Goal: Task Accomplishment & Management: Use online tool/utility

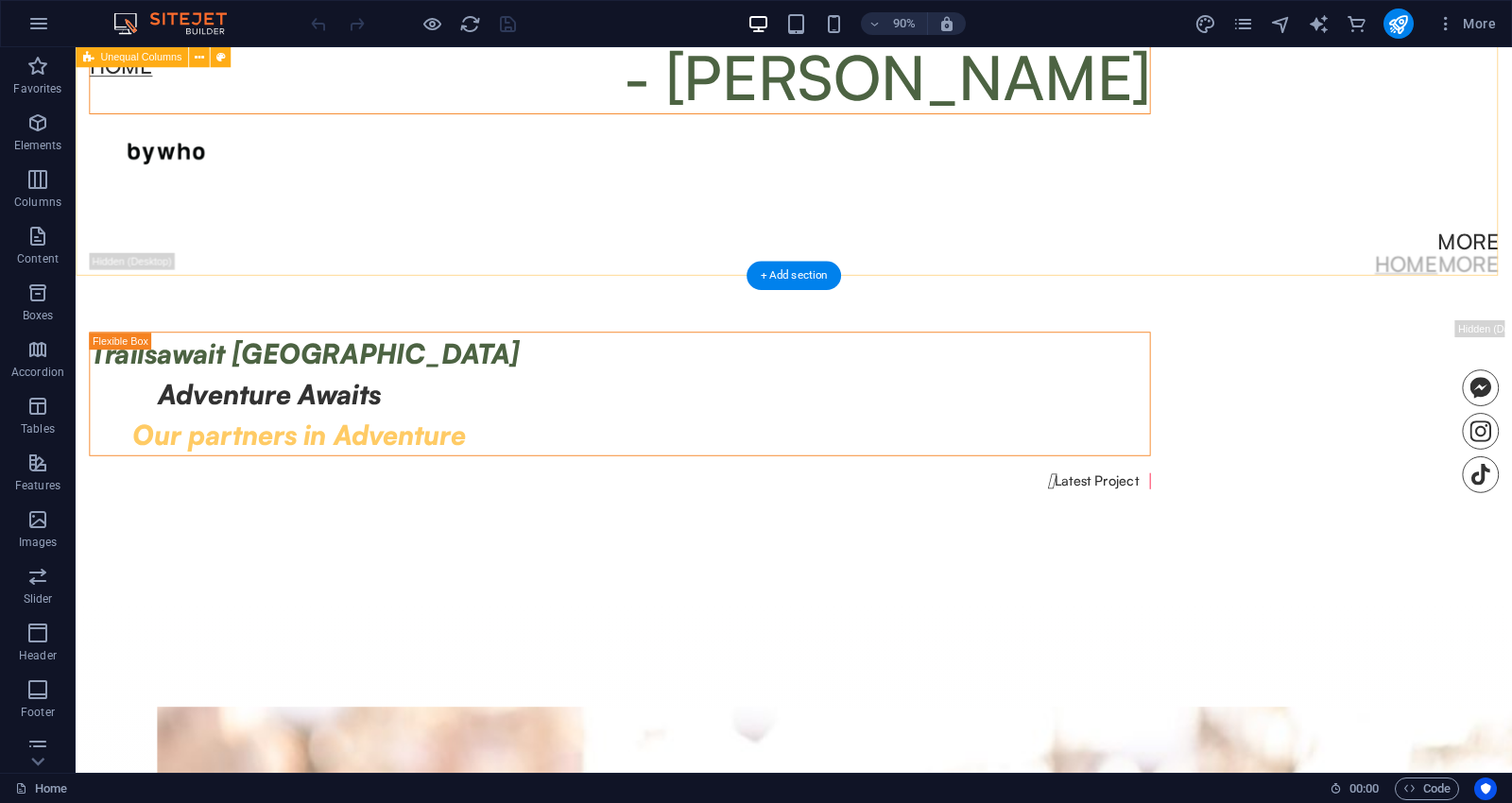
scroll to position [1679, 0]
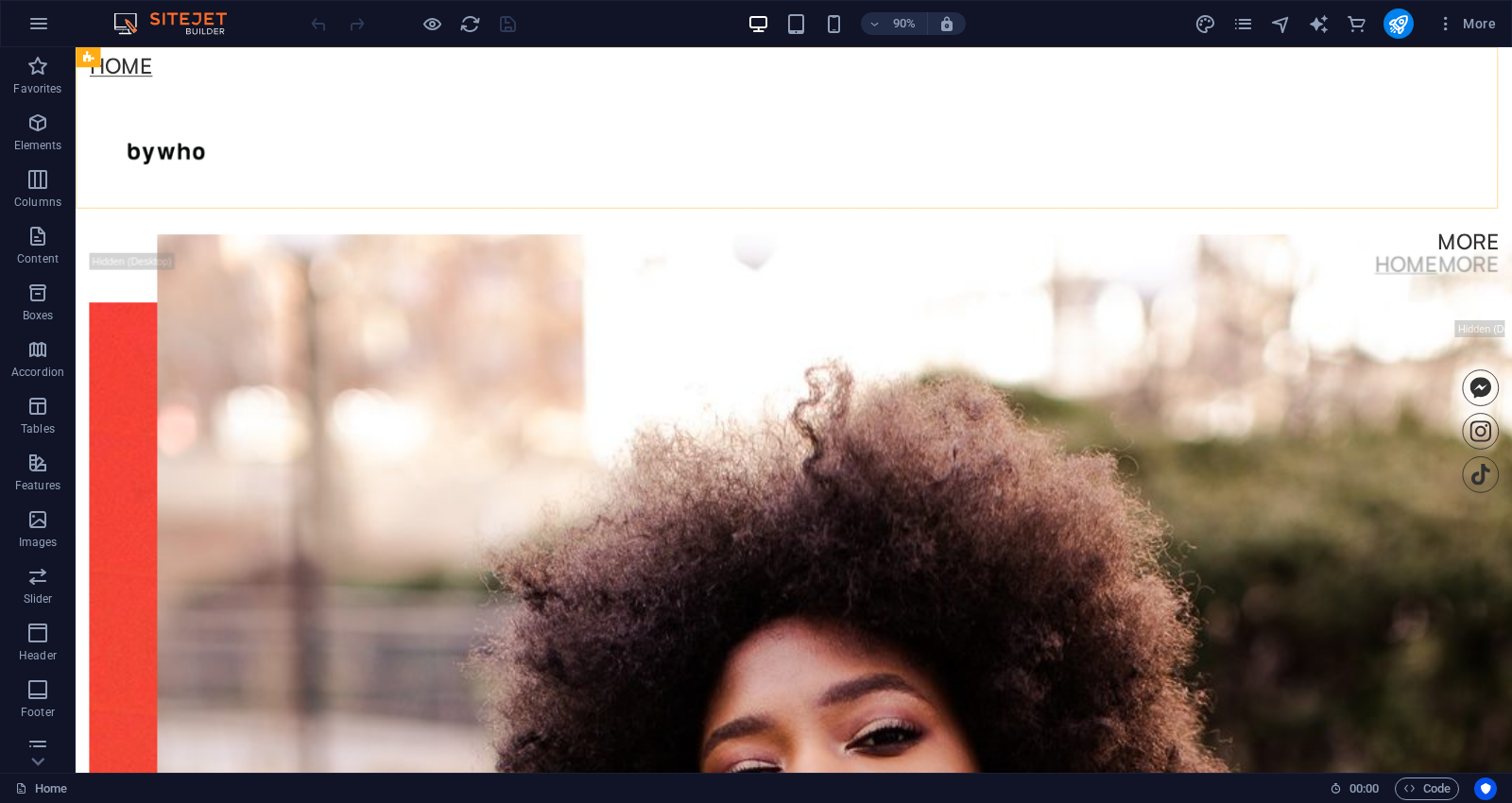
click at [191, 208] on div "Home More Home More Menu" at bounding box center [873, 174] width 1595 height 254
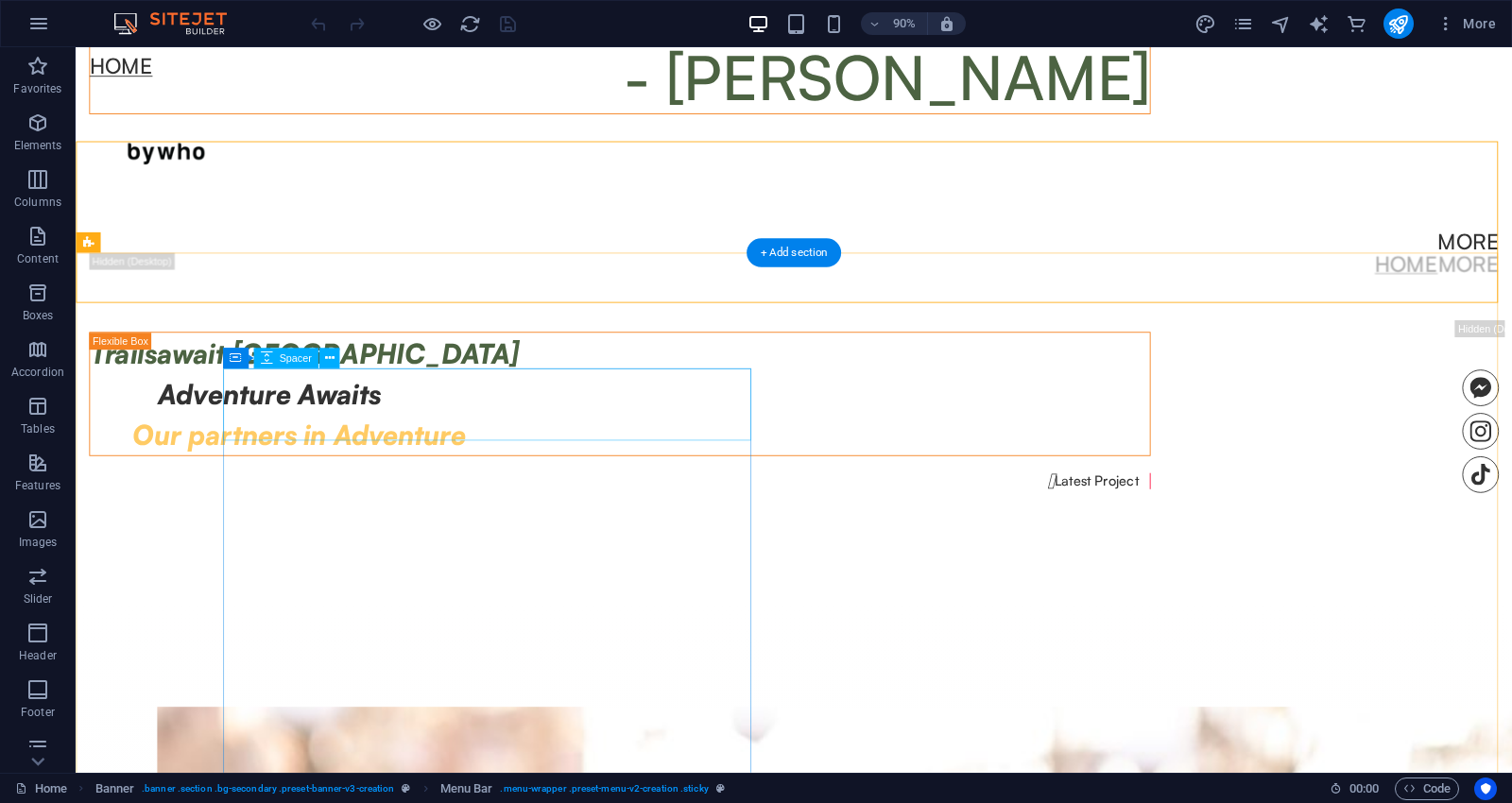
scroll to position [1575, 0]
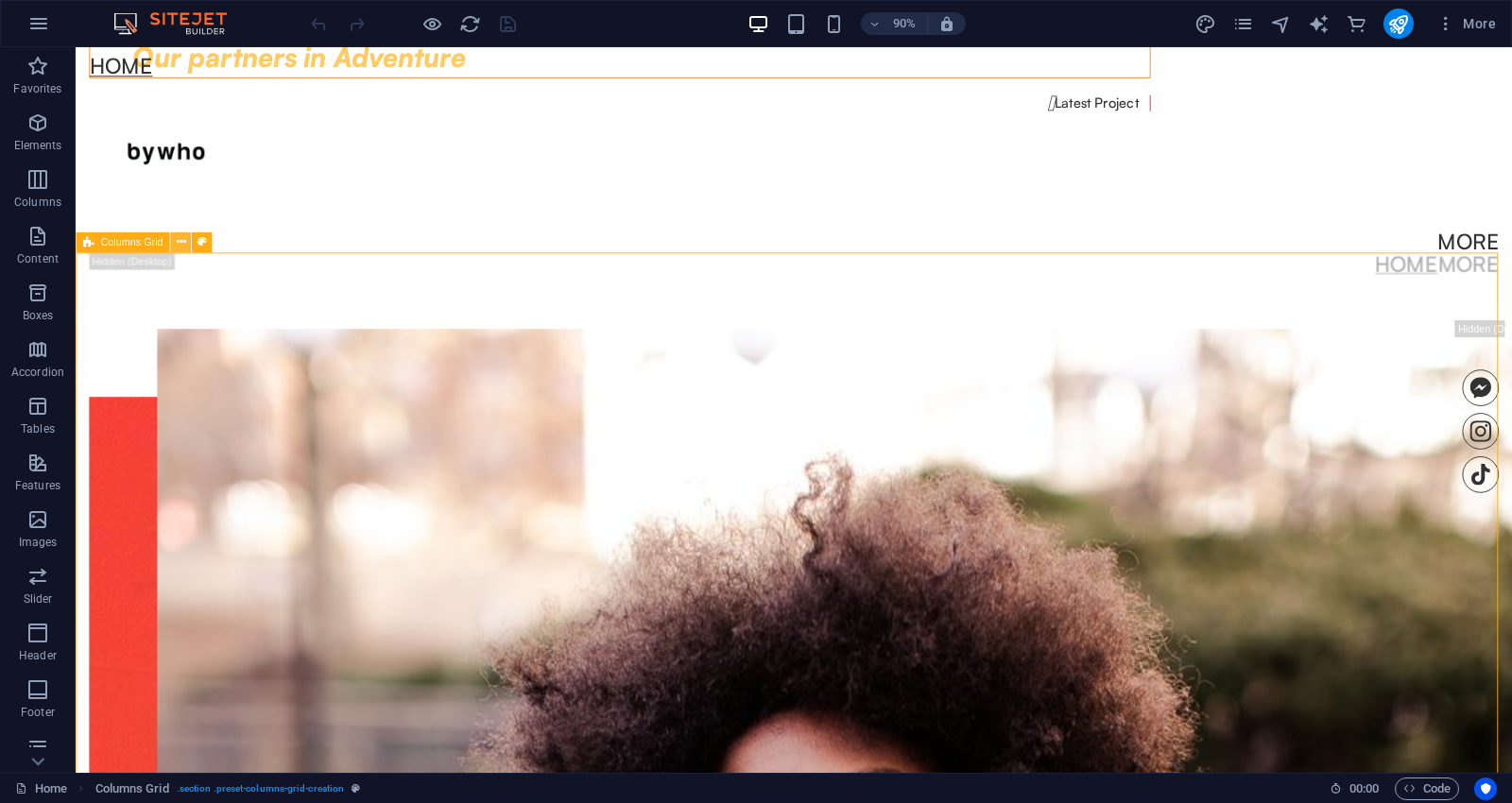
click at [182, 238] on icon at bounding box center [180, 242] width 9 height 18
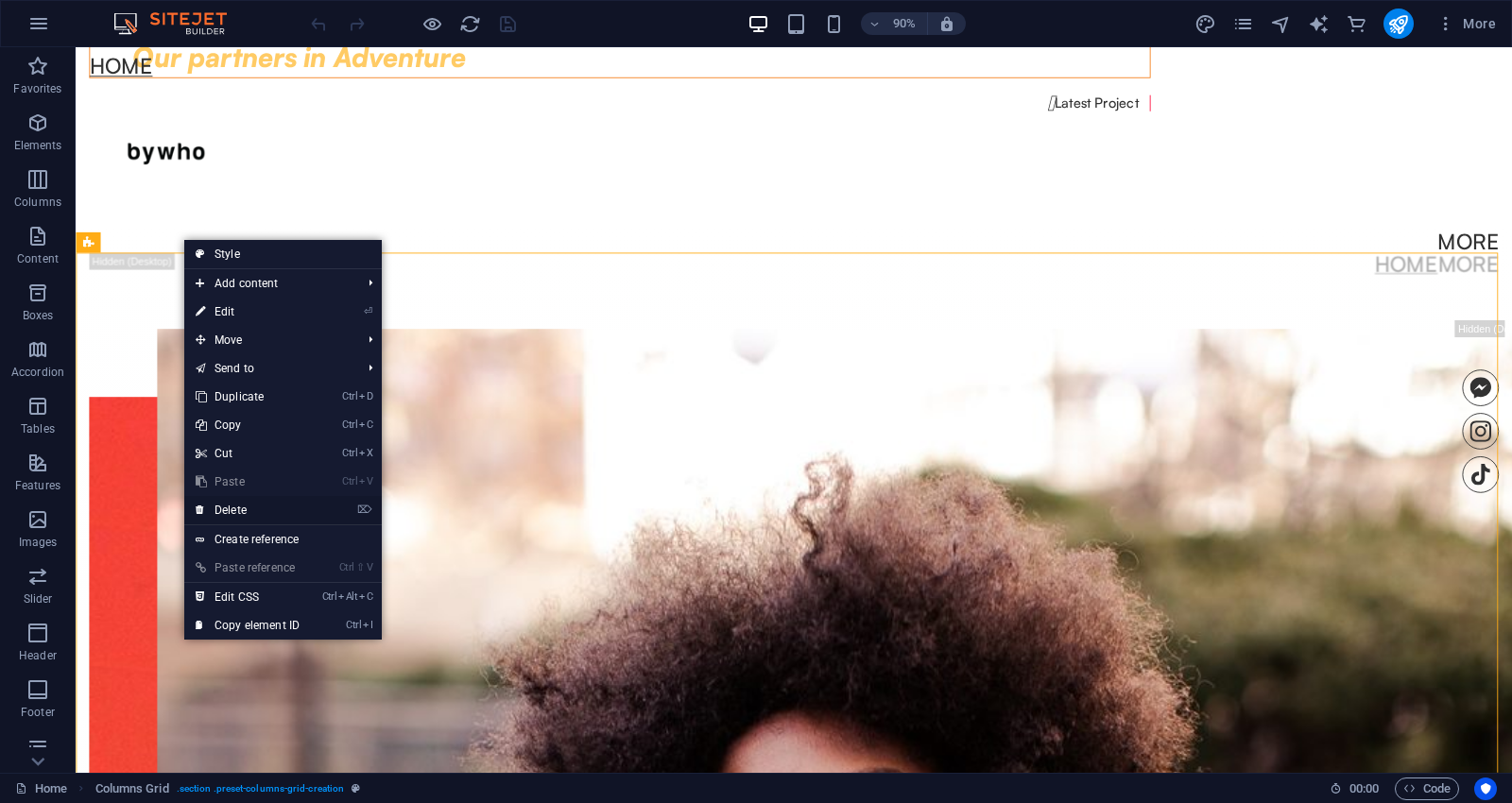
click at [232, 502] on link "⌦ Delete" at bounding box center [247, 510] width 127 height 28
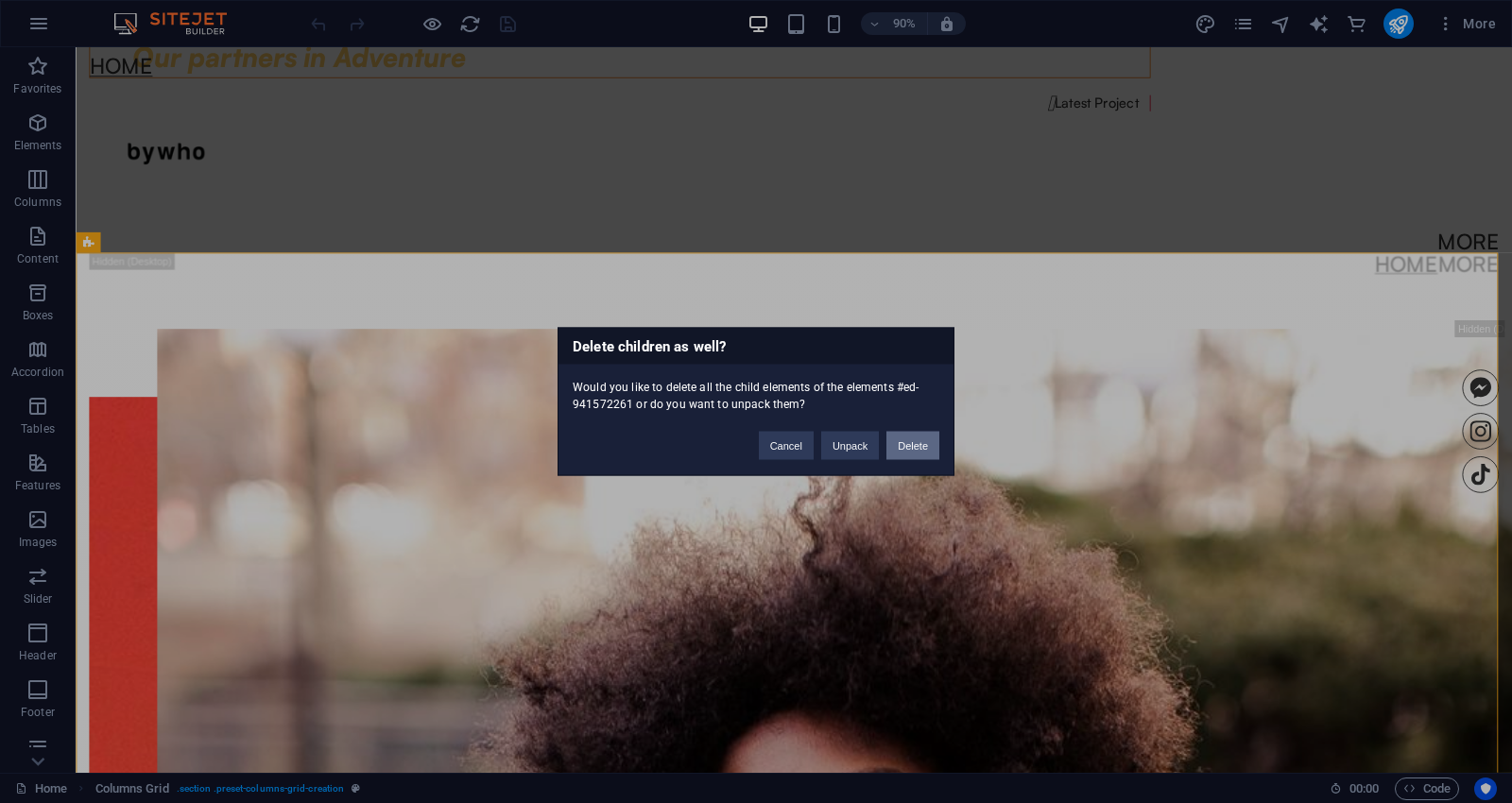
click at [920, 442] on button "Delete" at bounding box center [913, 446] width 53 height 28
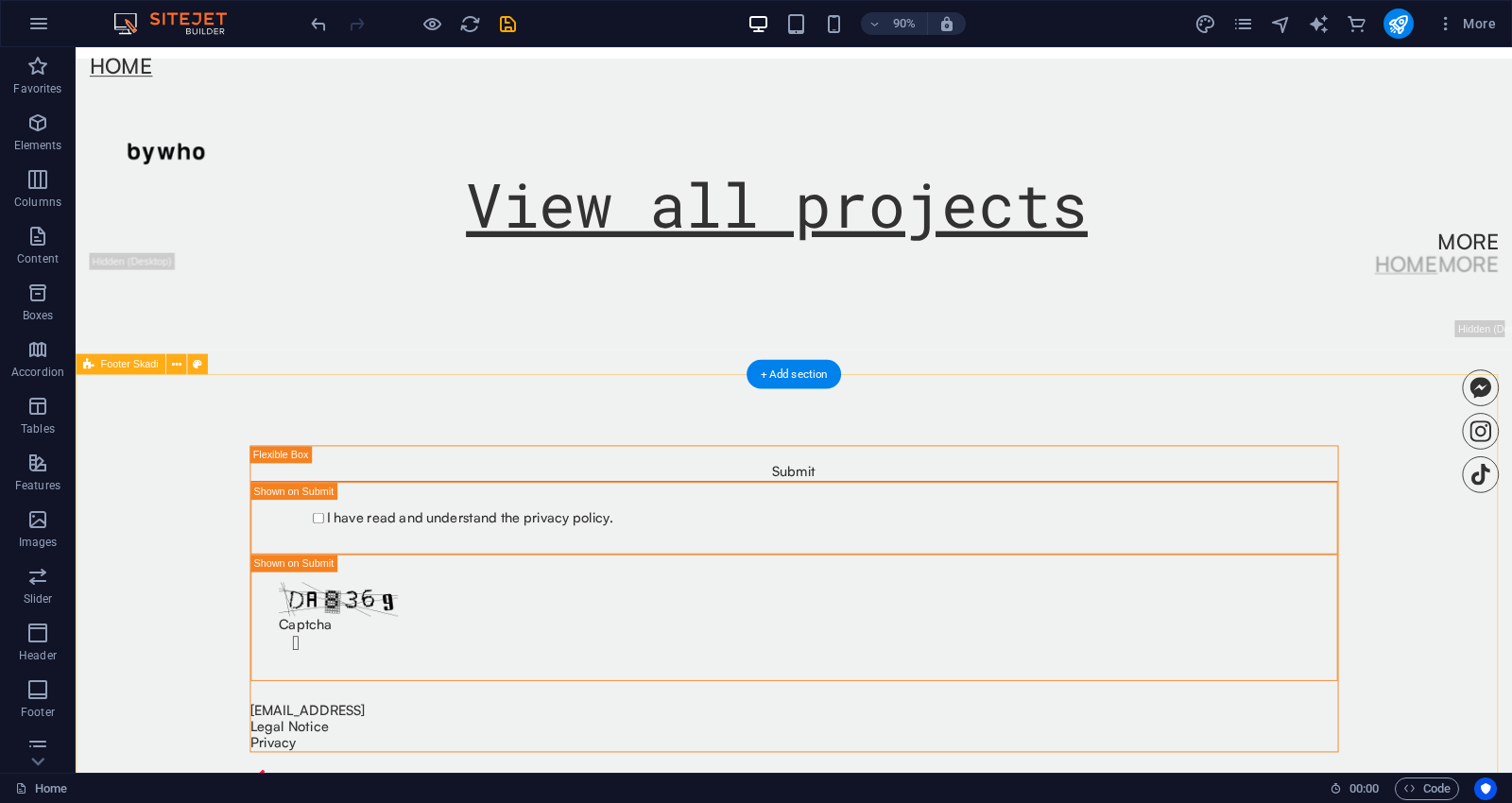
scroll to position [1784, 0]
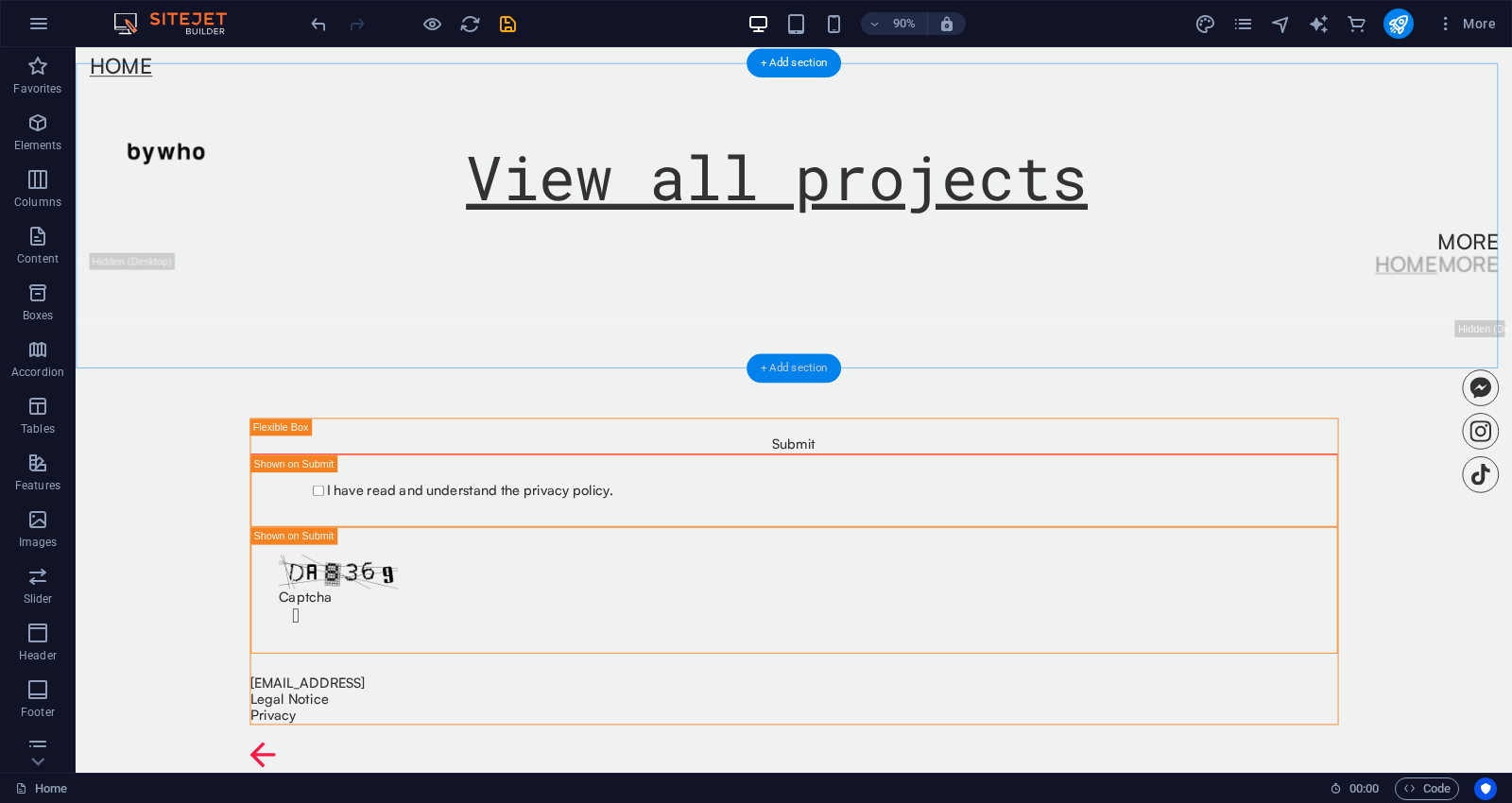
click at [775, 370] on div "+ Add section" at bounding box center [793, 369] width 95 height 29
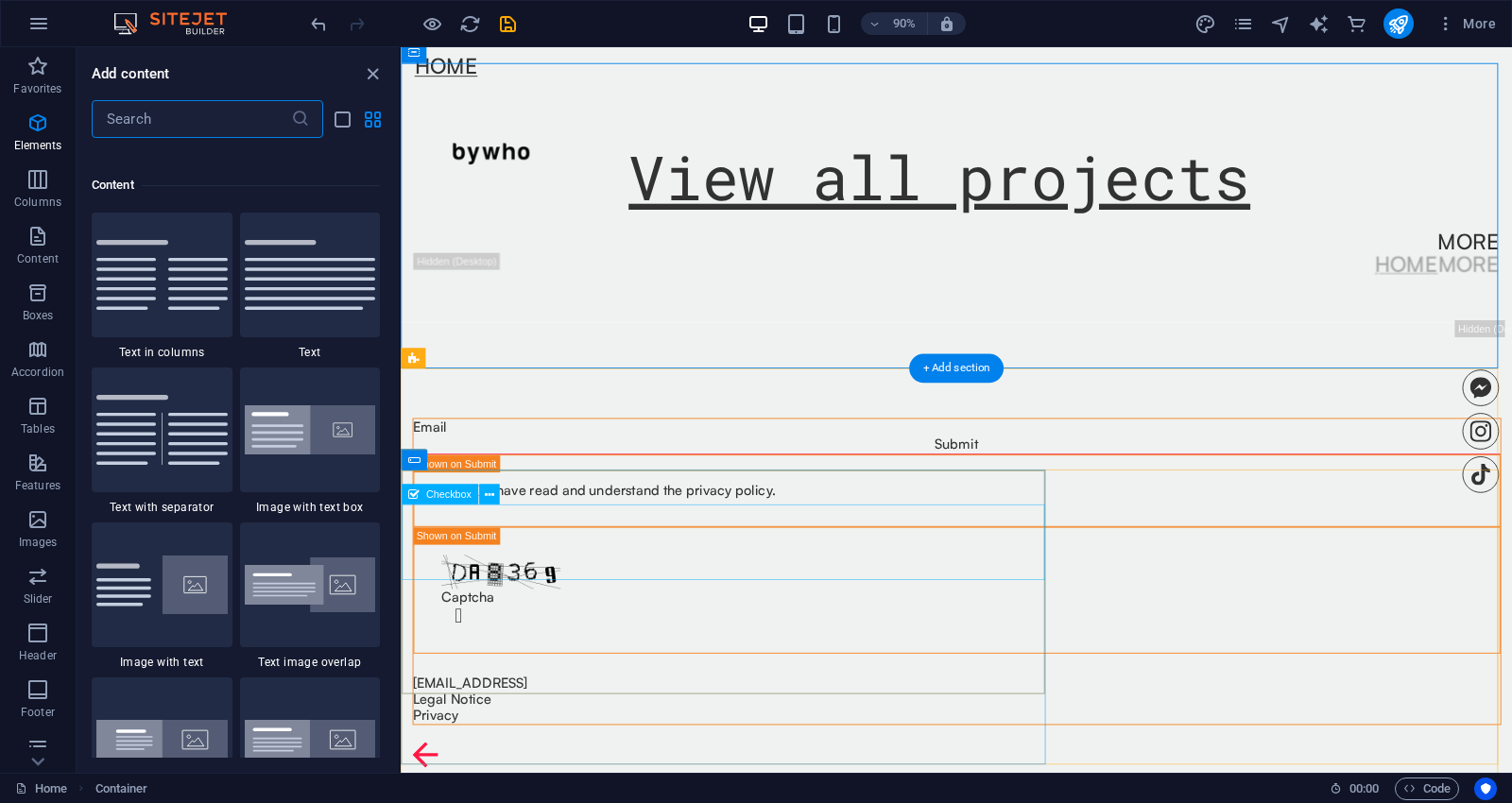
scroll to position [3306, 0]
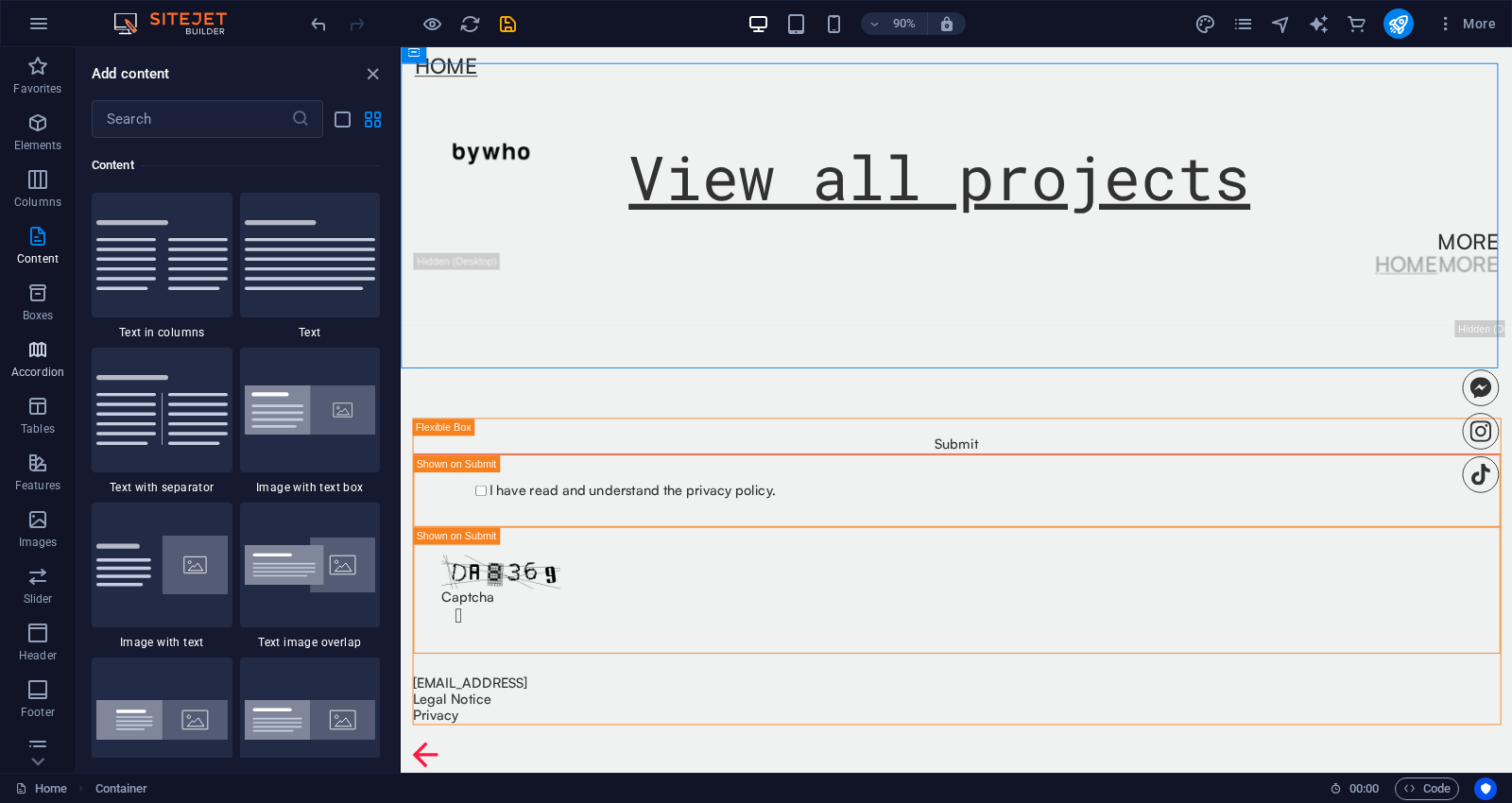
click at [42, 356] on icon "button" at bounding box center [38, 350] width 23 height 23
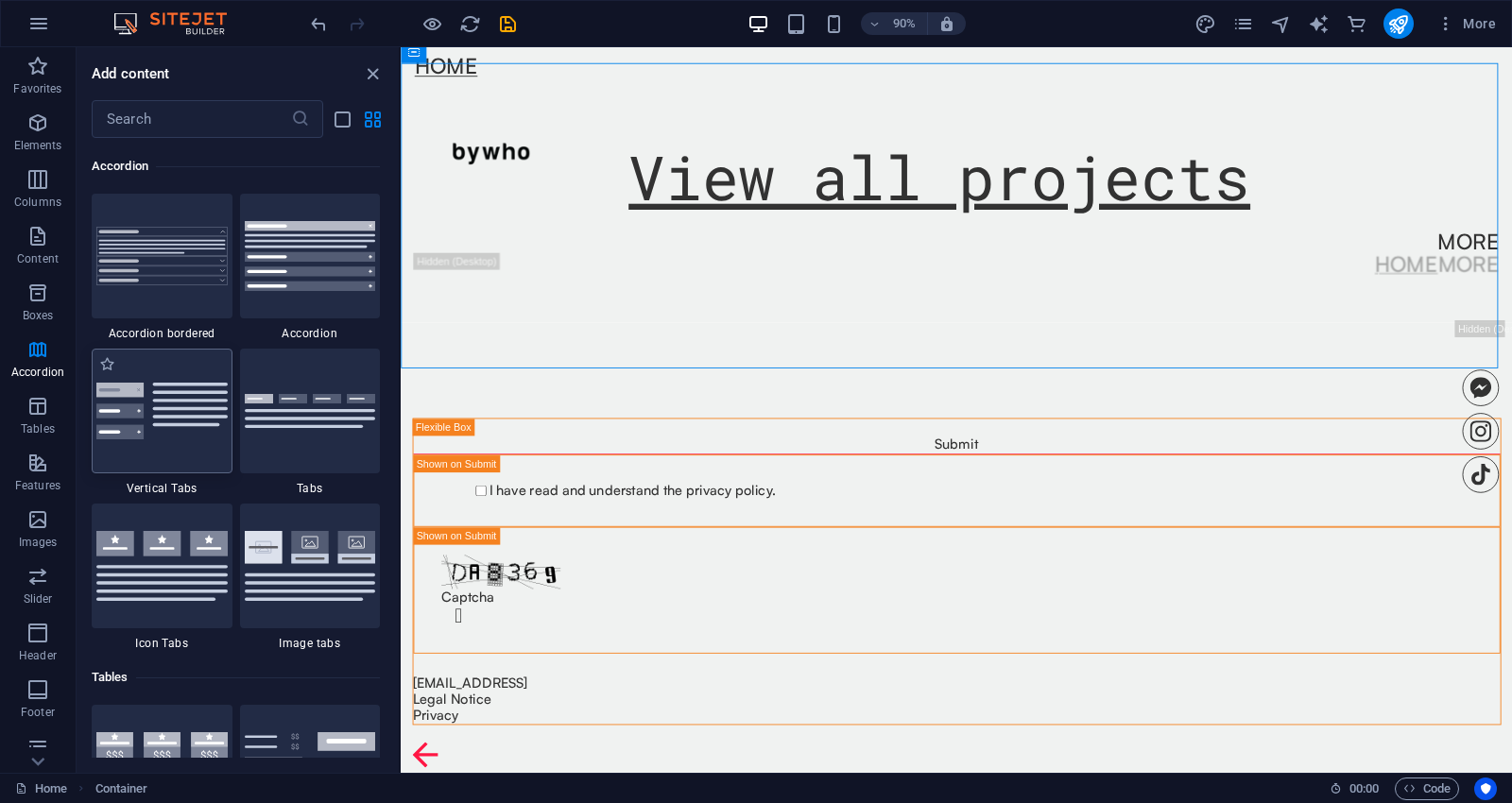
scroll to position [5926, 0]
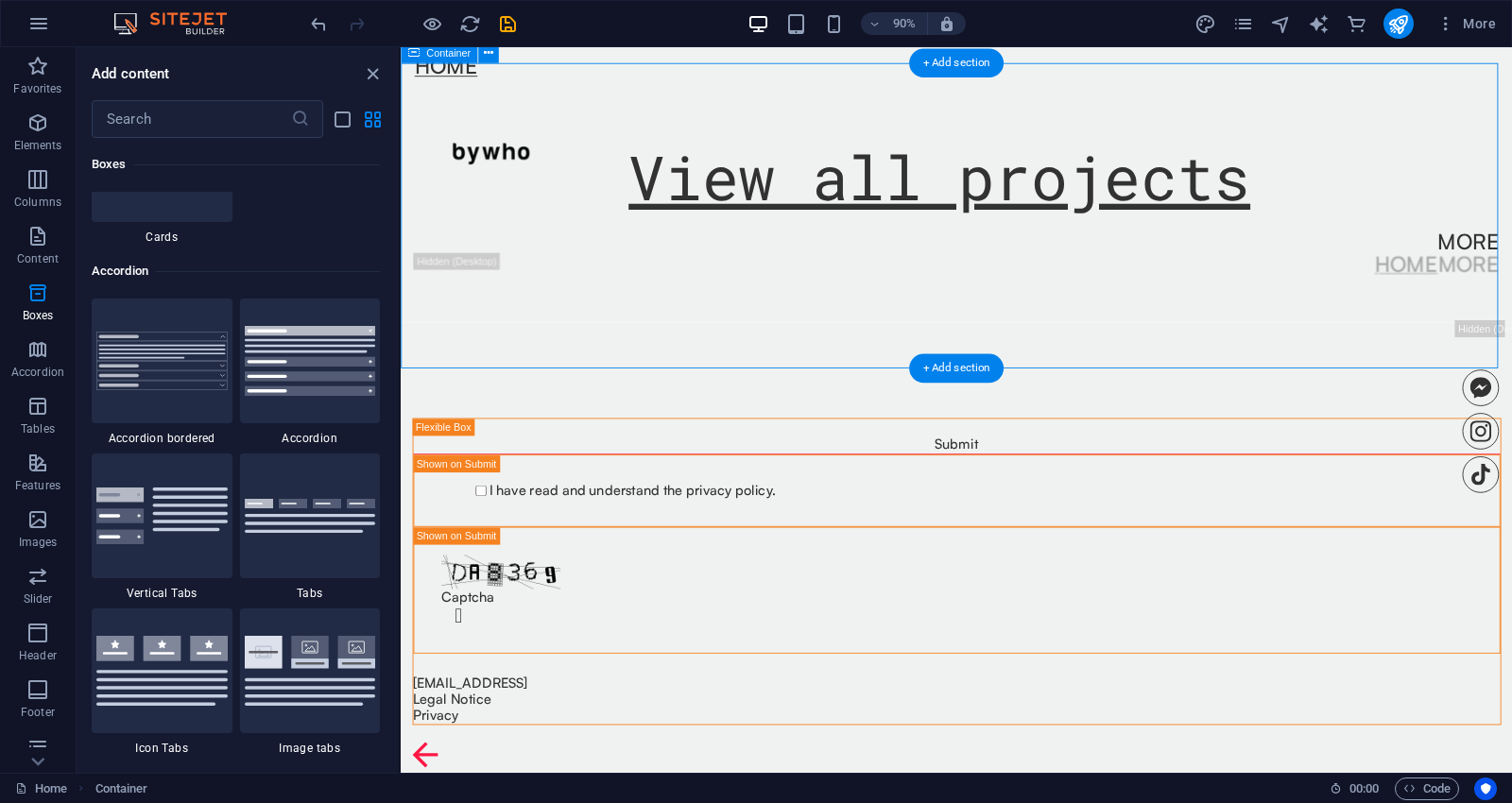
click at [737, 335] on div "View all projects" at bounding box center [1018, 192] width 1235 height 324
click at [374, 71] on icon "close panel" at bounding box center [373, 74] width 22 height 22
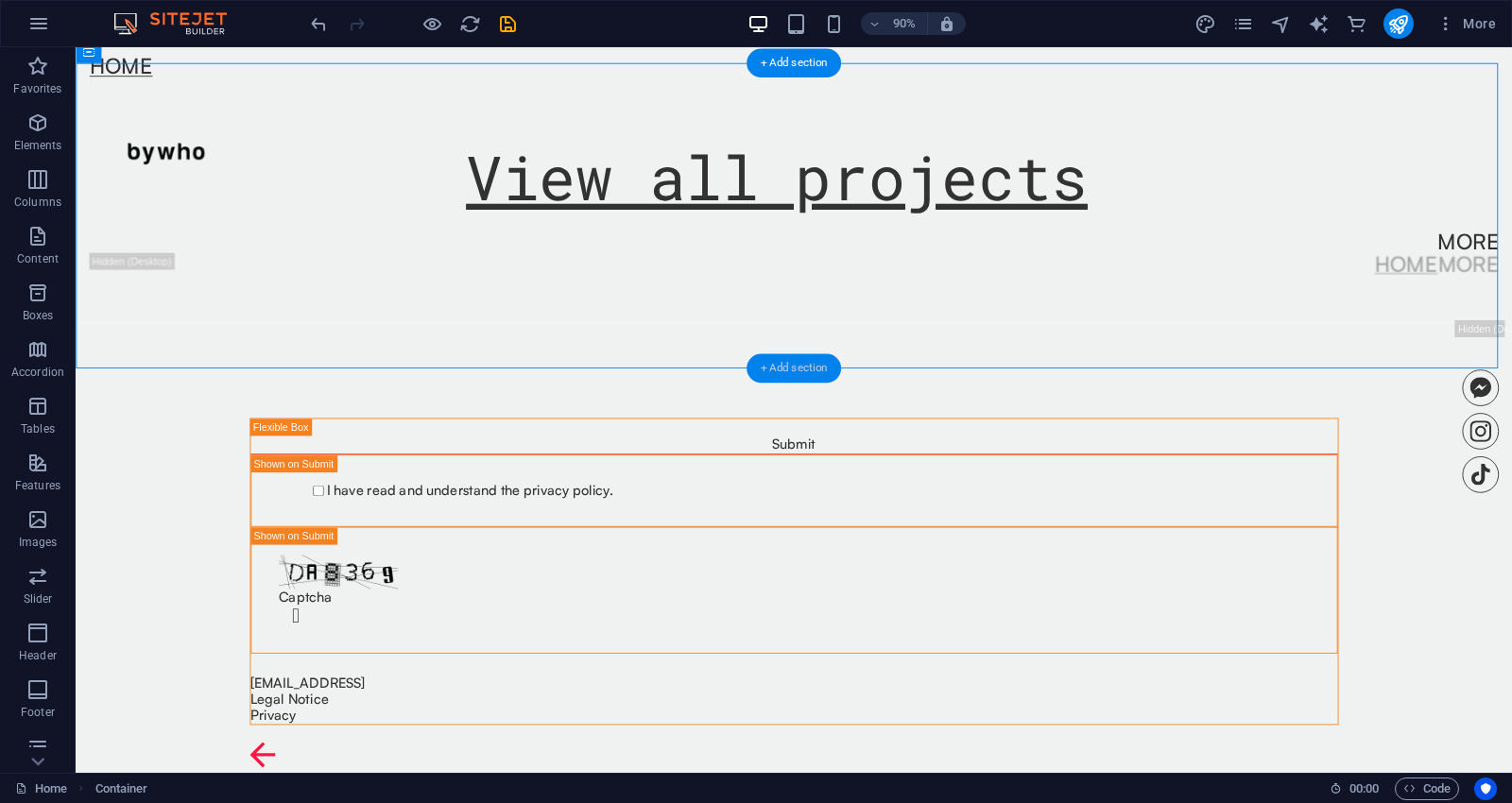
click at [800, 364] on div "+ Add section" at bounding box center [793, 369] width 95 height 29
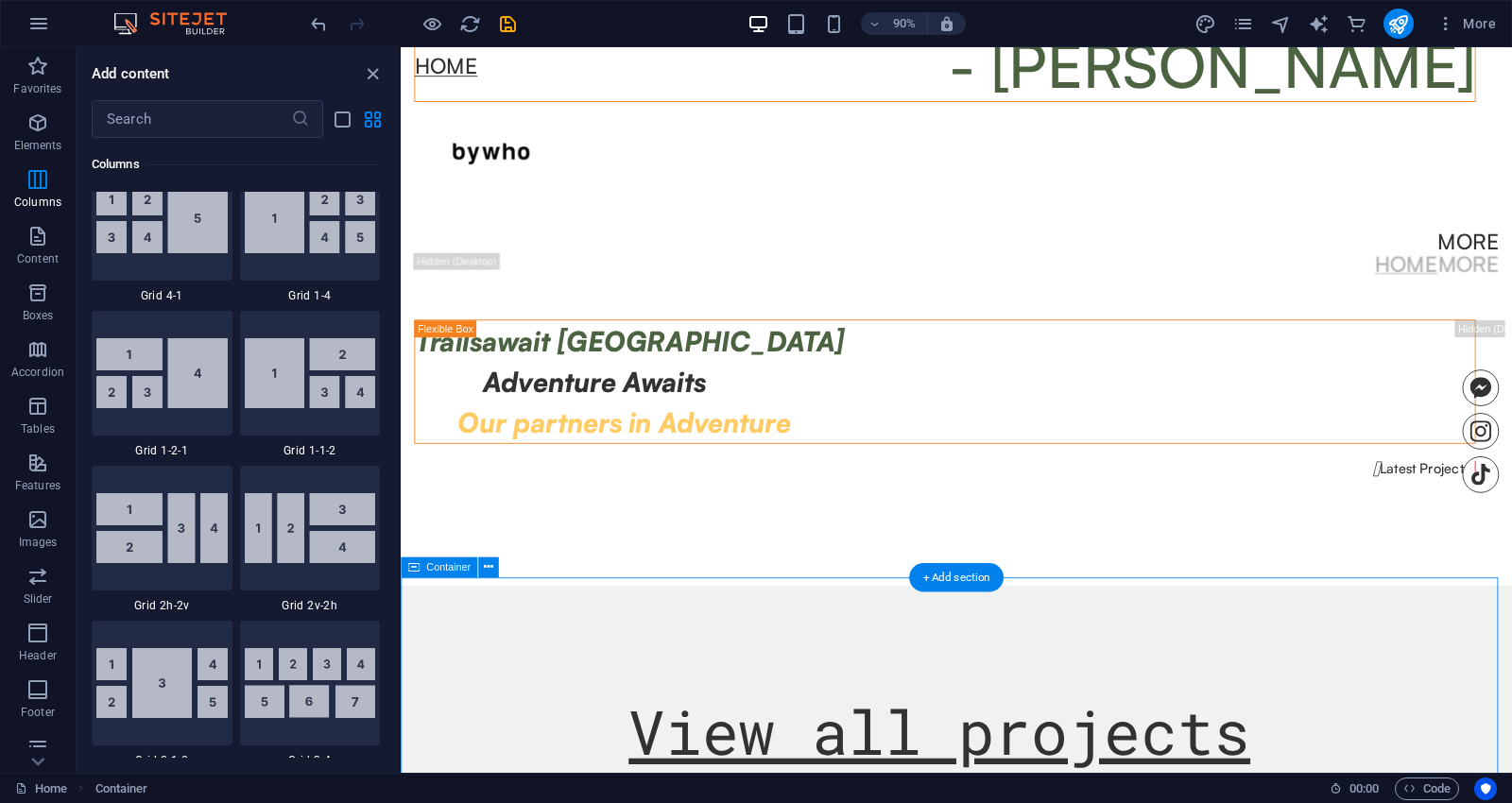
scroll to position [1049, 0]
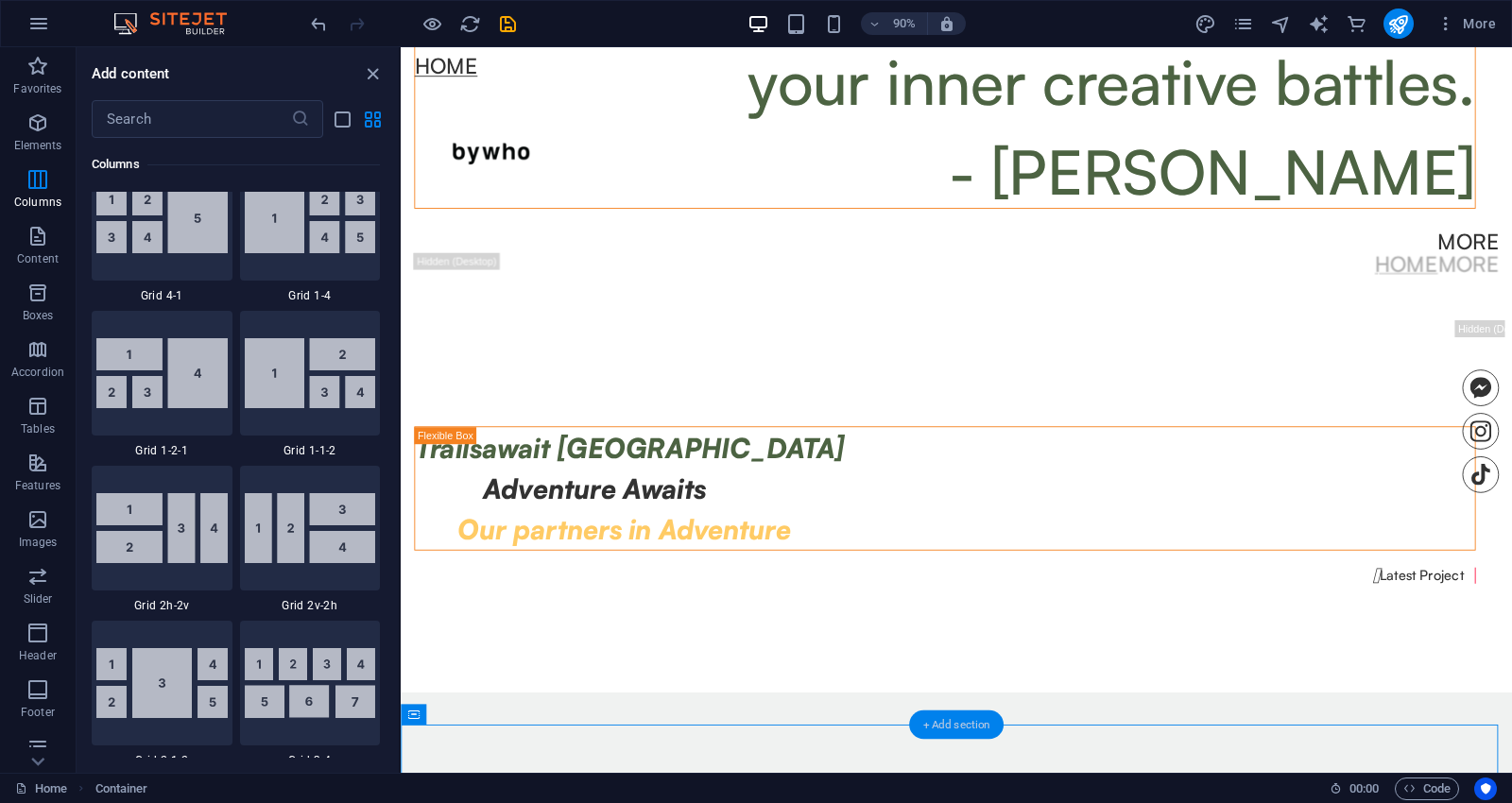
click at [969, 717] on div "+ Add section" at bounding box center [956, 725] width 95 height 29
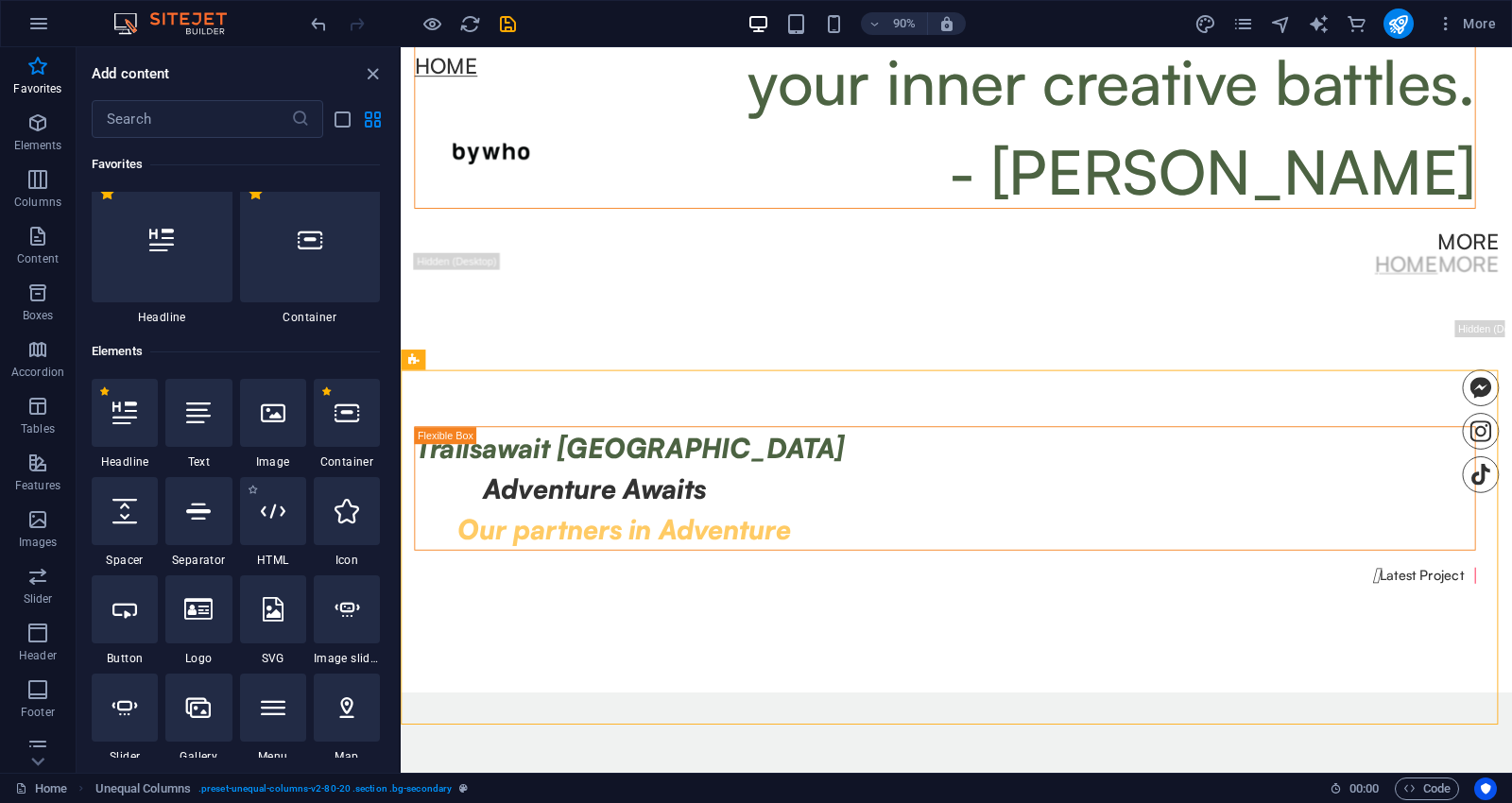
scroll to position [0, 0]
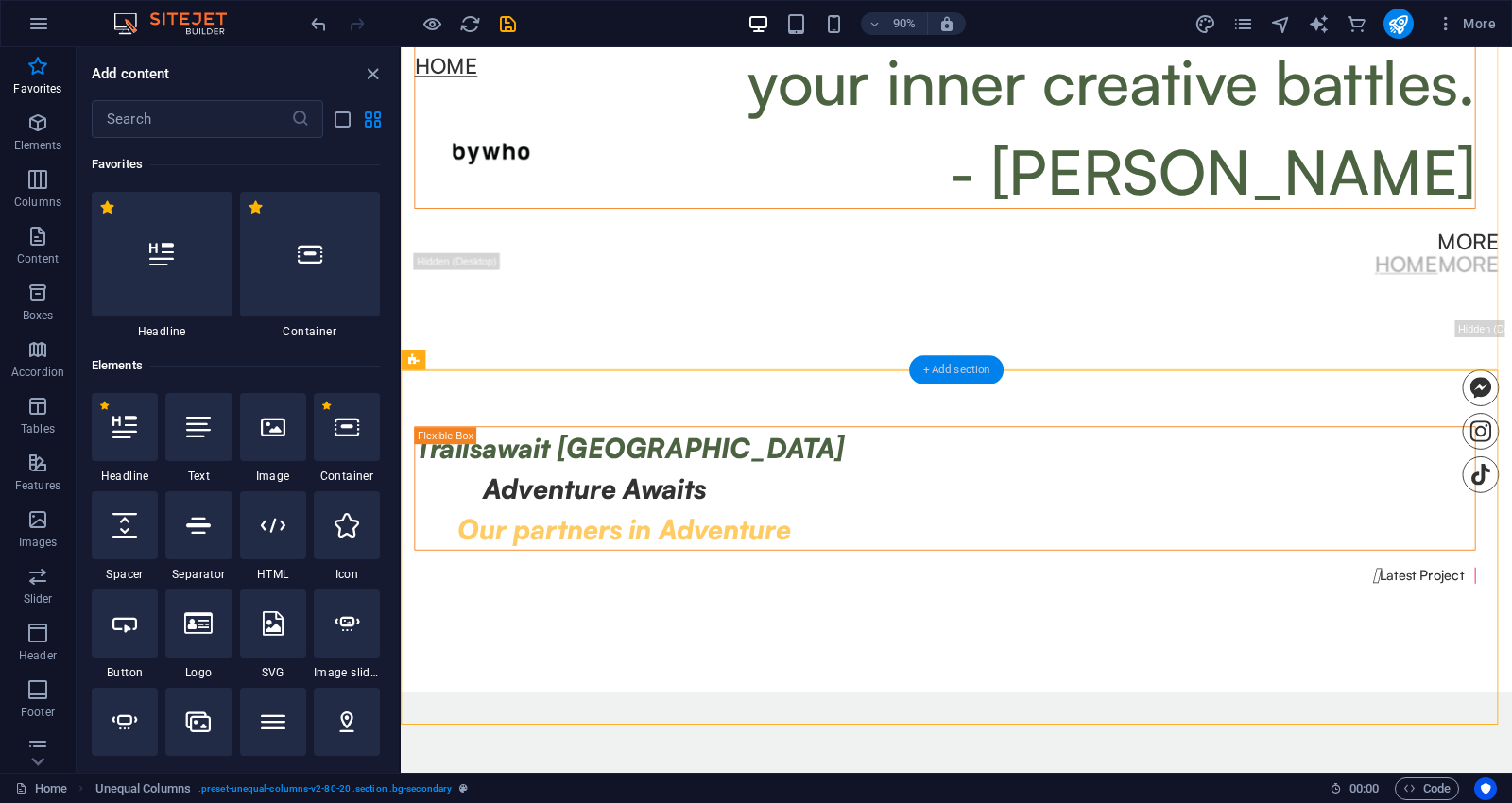
click at [943, 364] on div "+ Add section" at bounding box center [956, 371] width 95 height 29
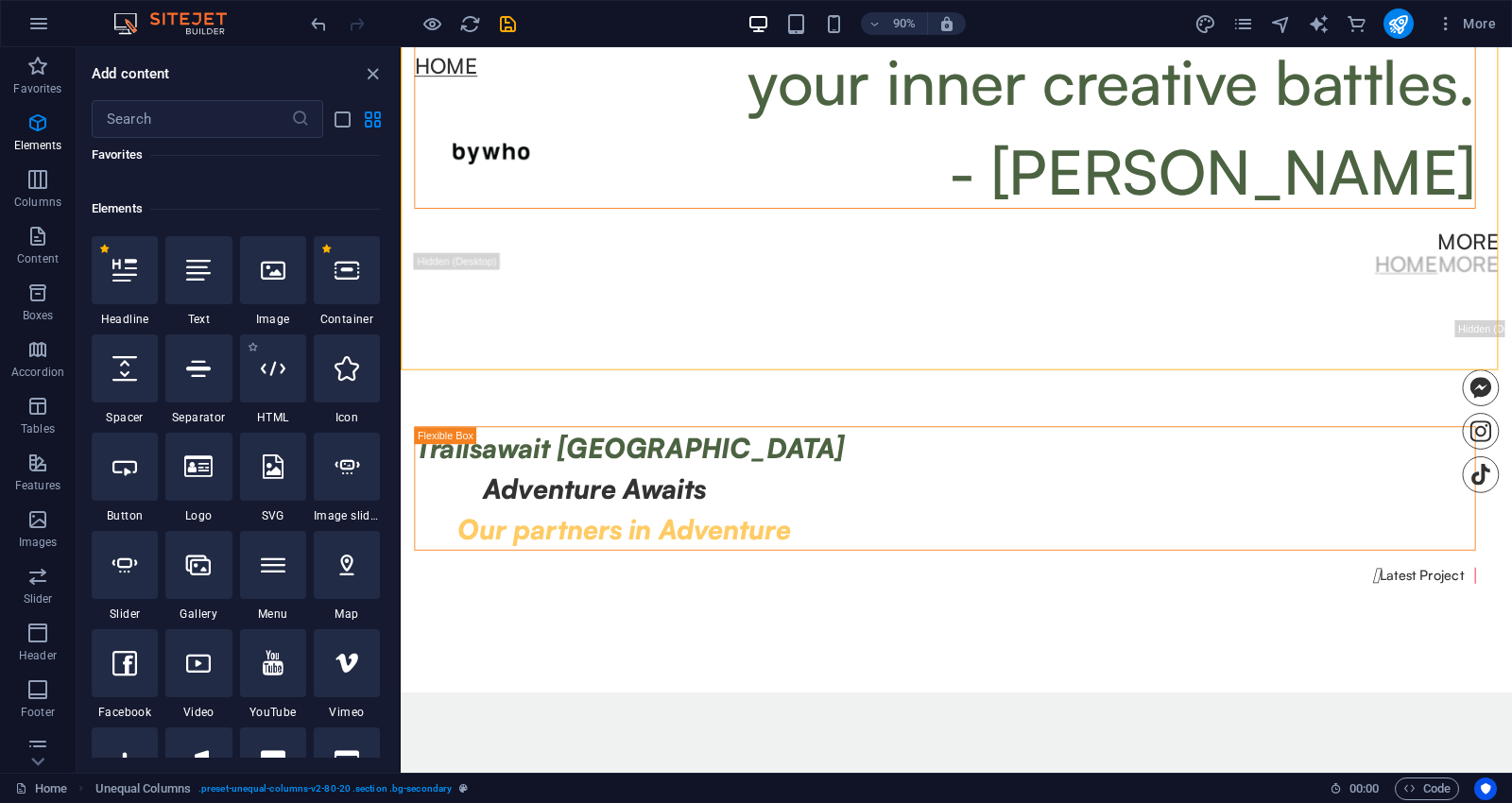
scroll to position [155, 0]
click at [287, 359] on div at bounding box center [273, 370] width 66 height 68
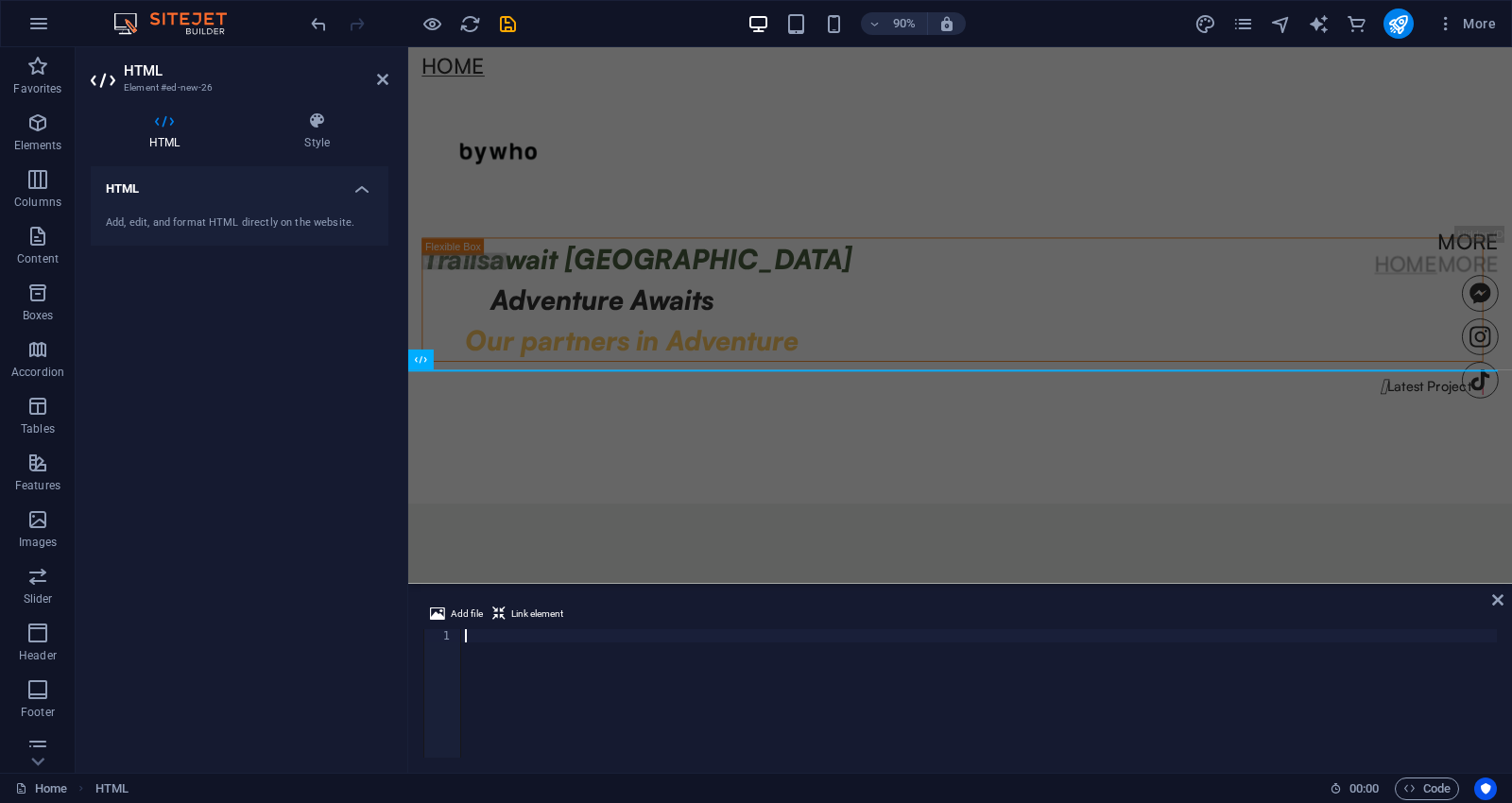
scroll to position [839, 0]
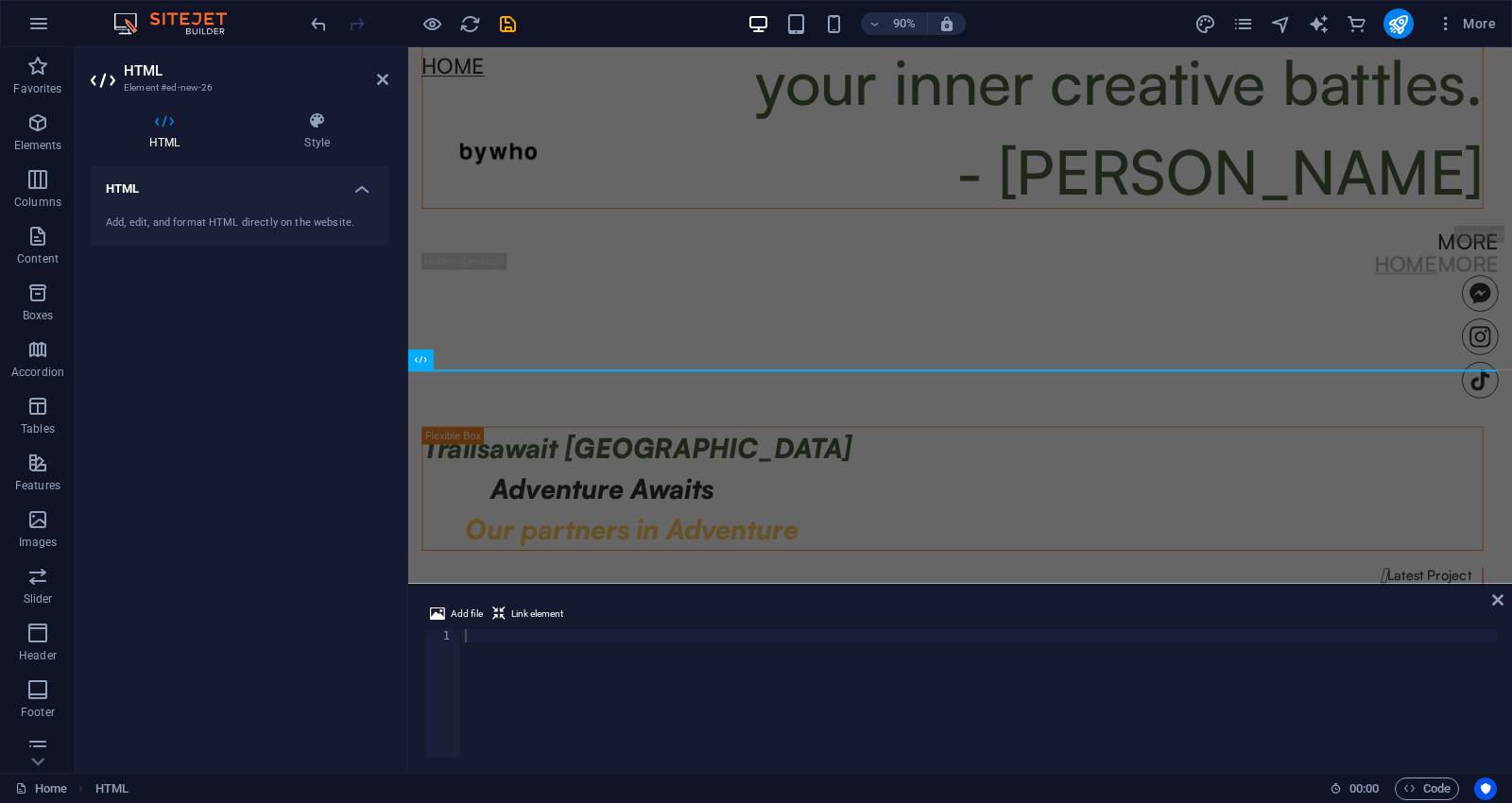
click at [534, 678] on div at bounding box center [978, 706] width 1035 height 155
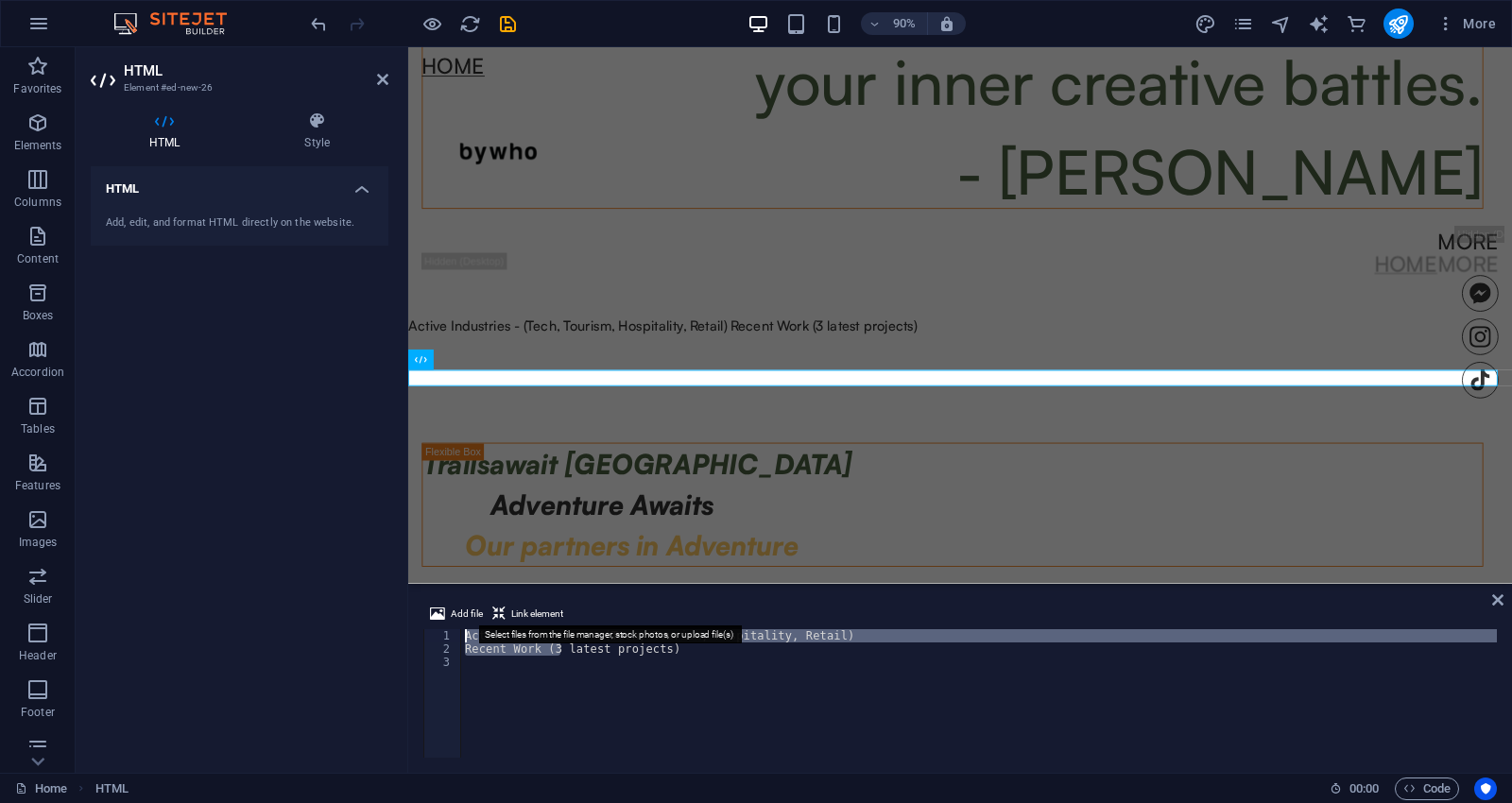
drag, startPoint x: 560, startPoint y: 651, endPoint x: 467, endPoint y: 626, distance: 96.3
click at [466, 625] on div "Add file Link element 1 2 3 Active Industries - (Tech, Tourism, Hospitality, Re…" at bounding box center [960, 680] width 1073 height 155
type textarea "latest projects)"
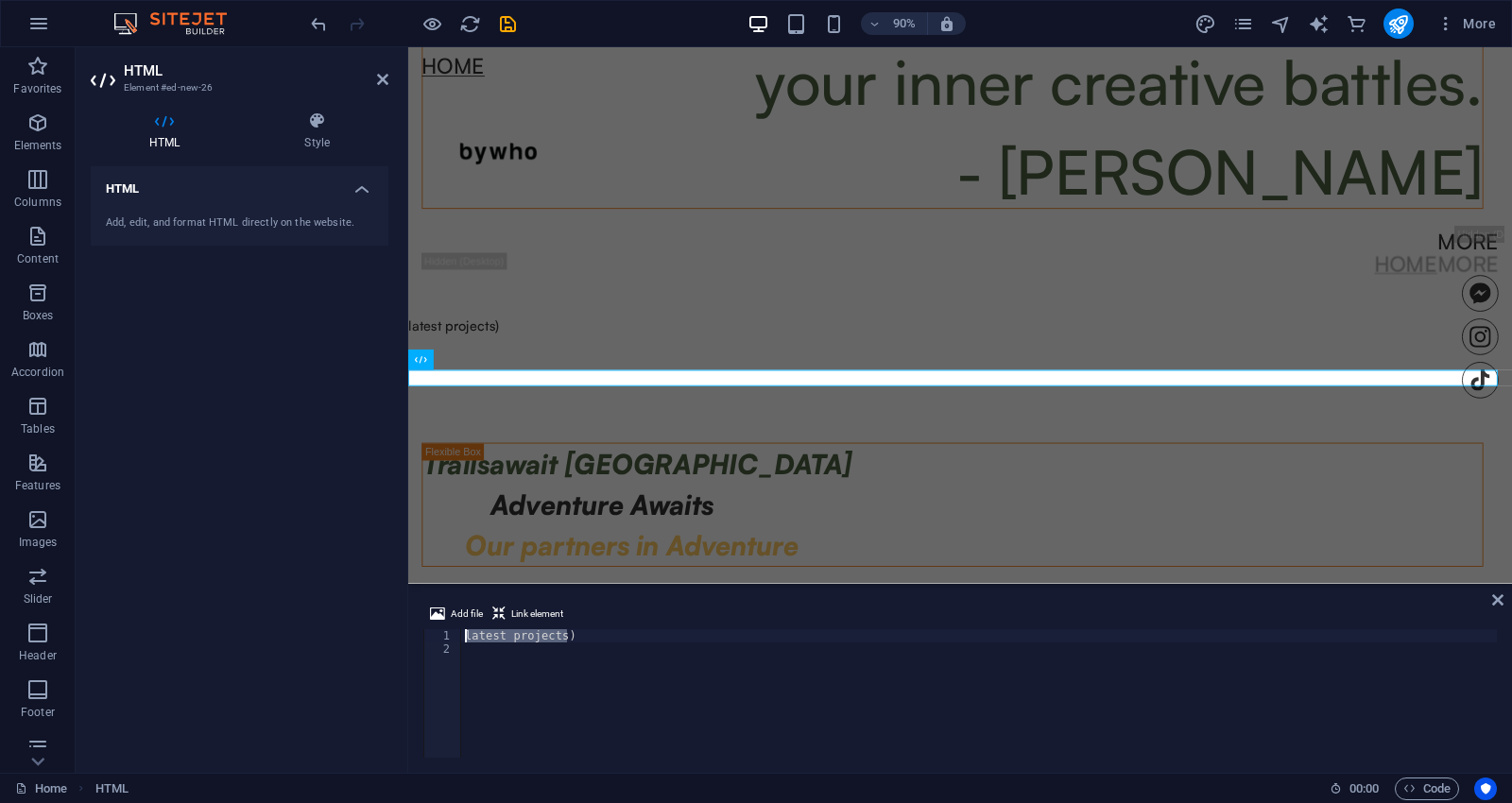
drag, startPoint x: 587, startPoint y: 637, endPoint x: 421, endPoint y: 617, distance: 167.2
click at [421, 617] on div "Add file Link element latest projects) 1 2 latest projects) ההההההההההההההההההה…" at bounding box center [960, 680] width 1103 height 185
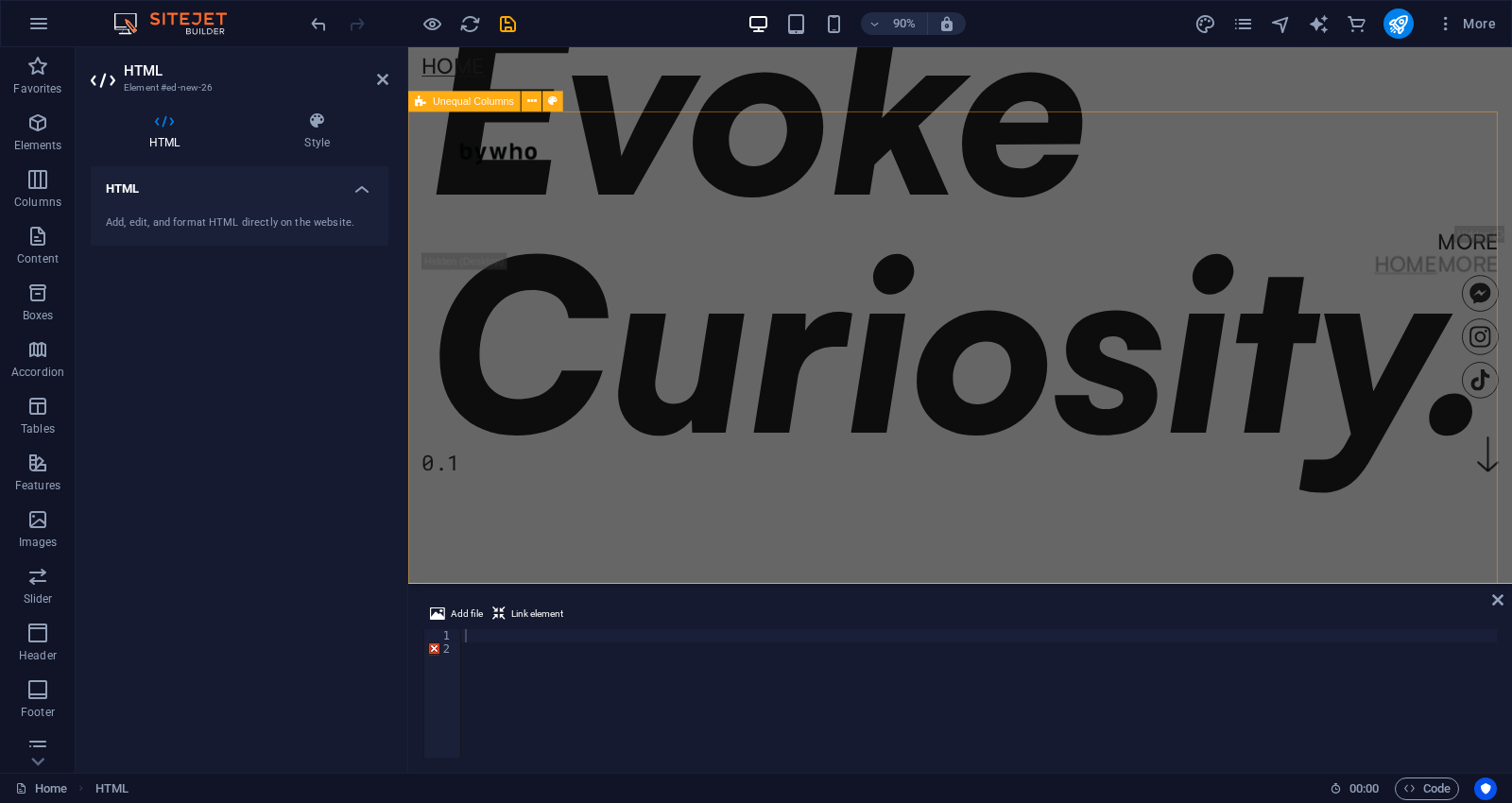
scroll to position [524, 0]
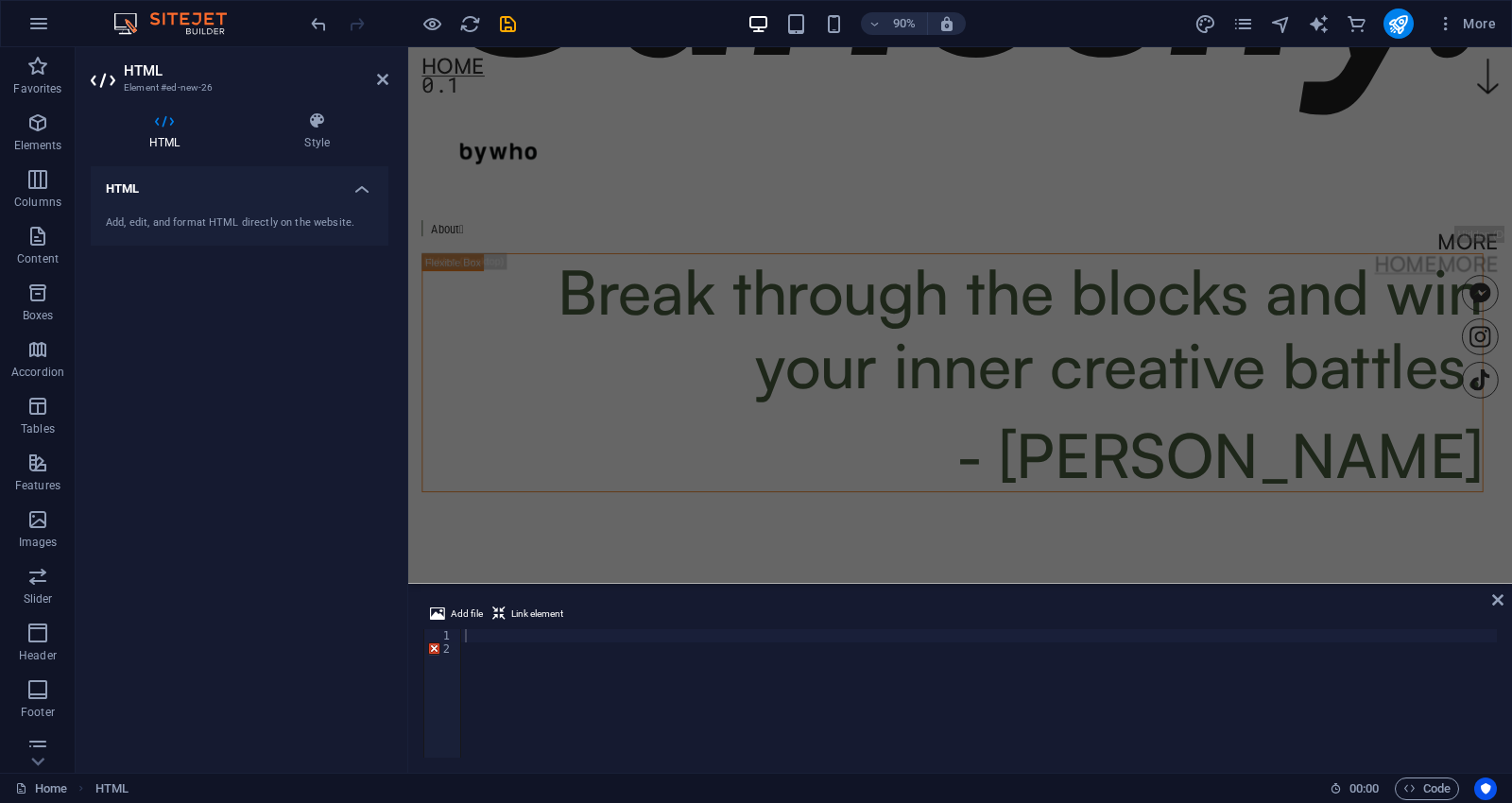
click at [435, 650] on div "2" at bounding box center [444, 649] width 38 height 13
click at [466, 640] on div at bounding box center [978, 706] width 1035 height 155
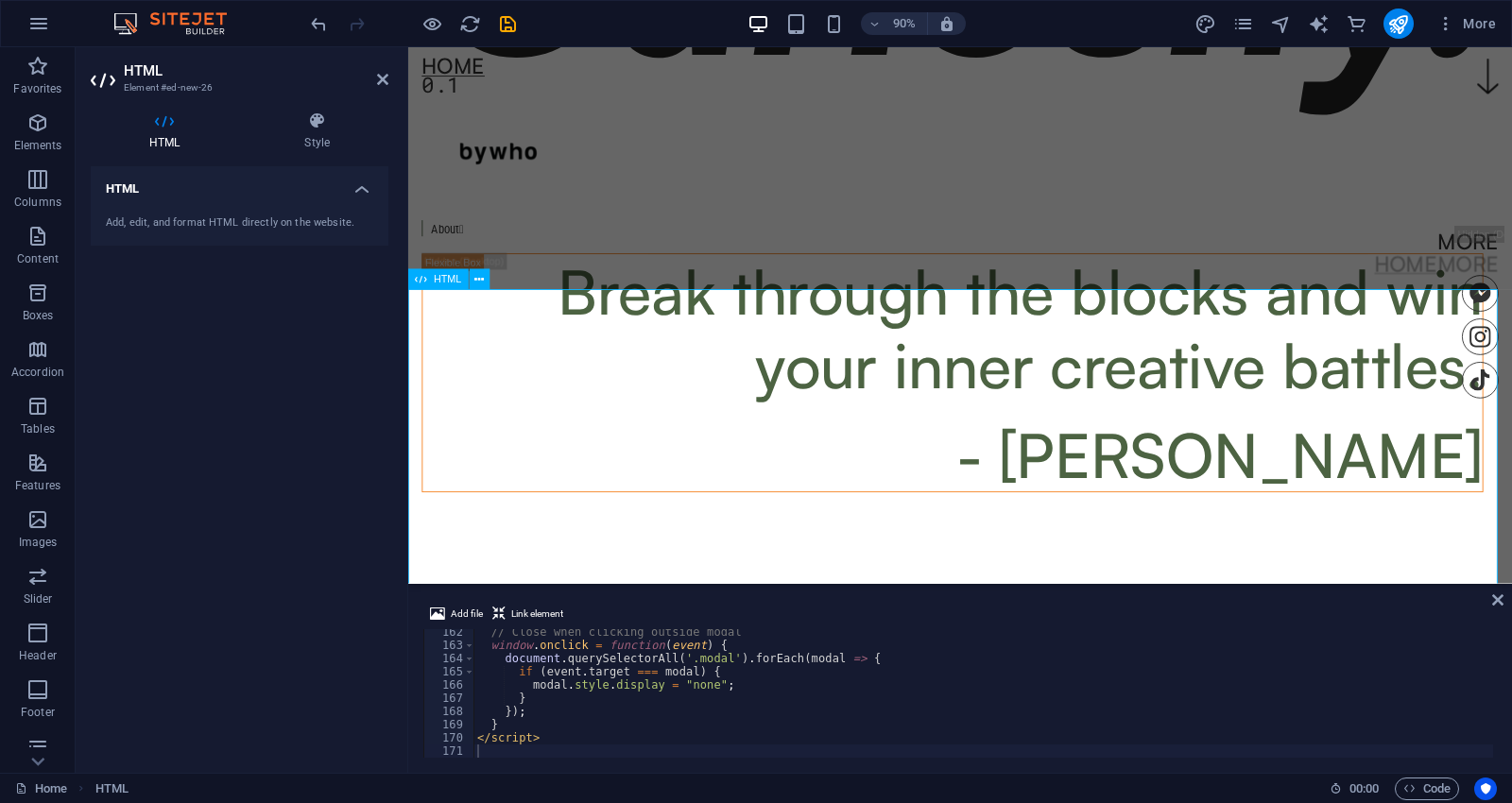
scroll to position [1186, 0]
